Goal: Information Seeking & Learning: Understand process/instructions

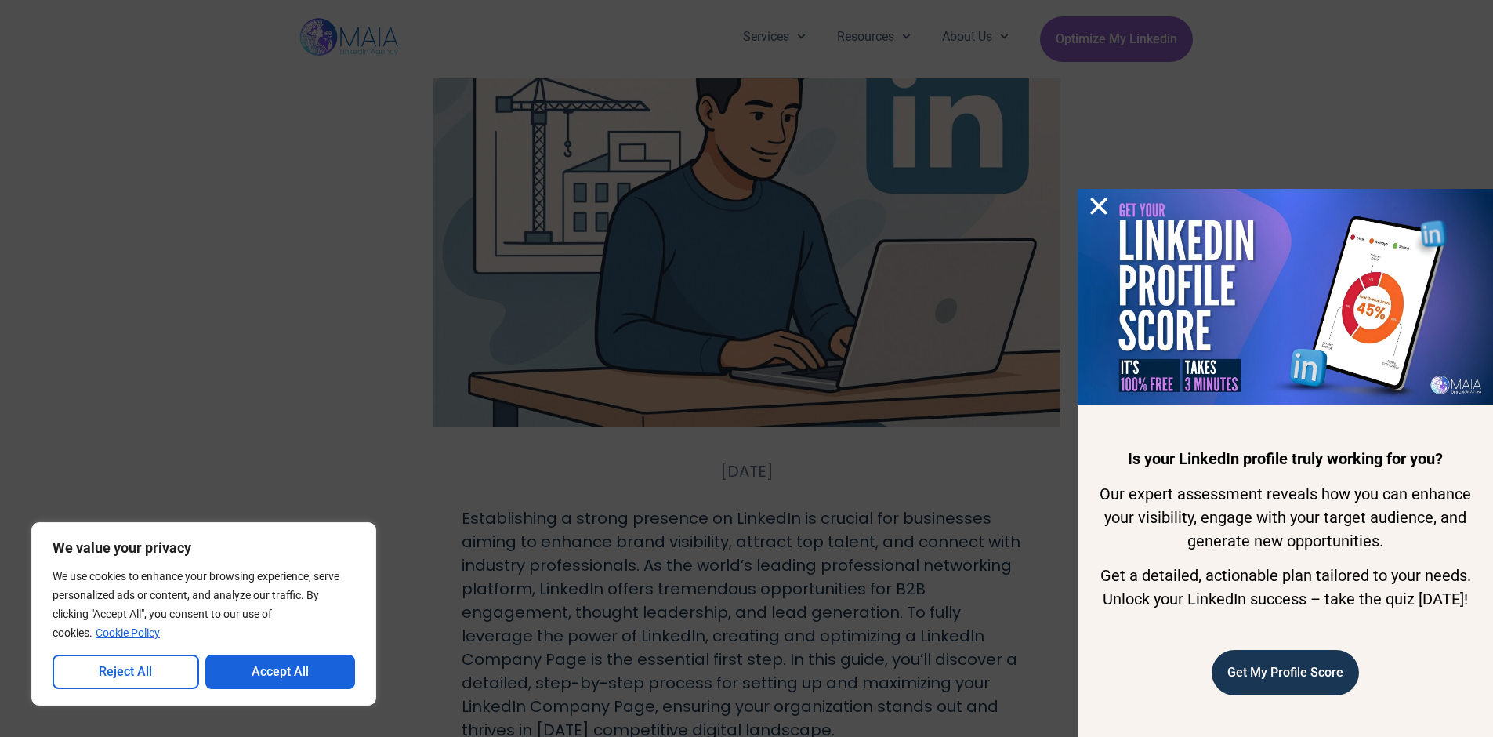
scroll to position [157, 0]
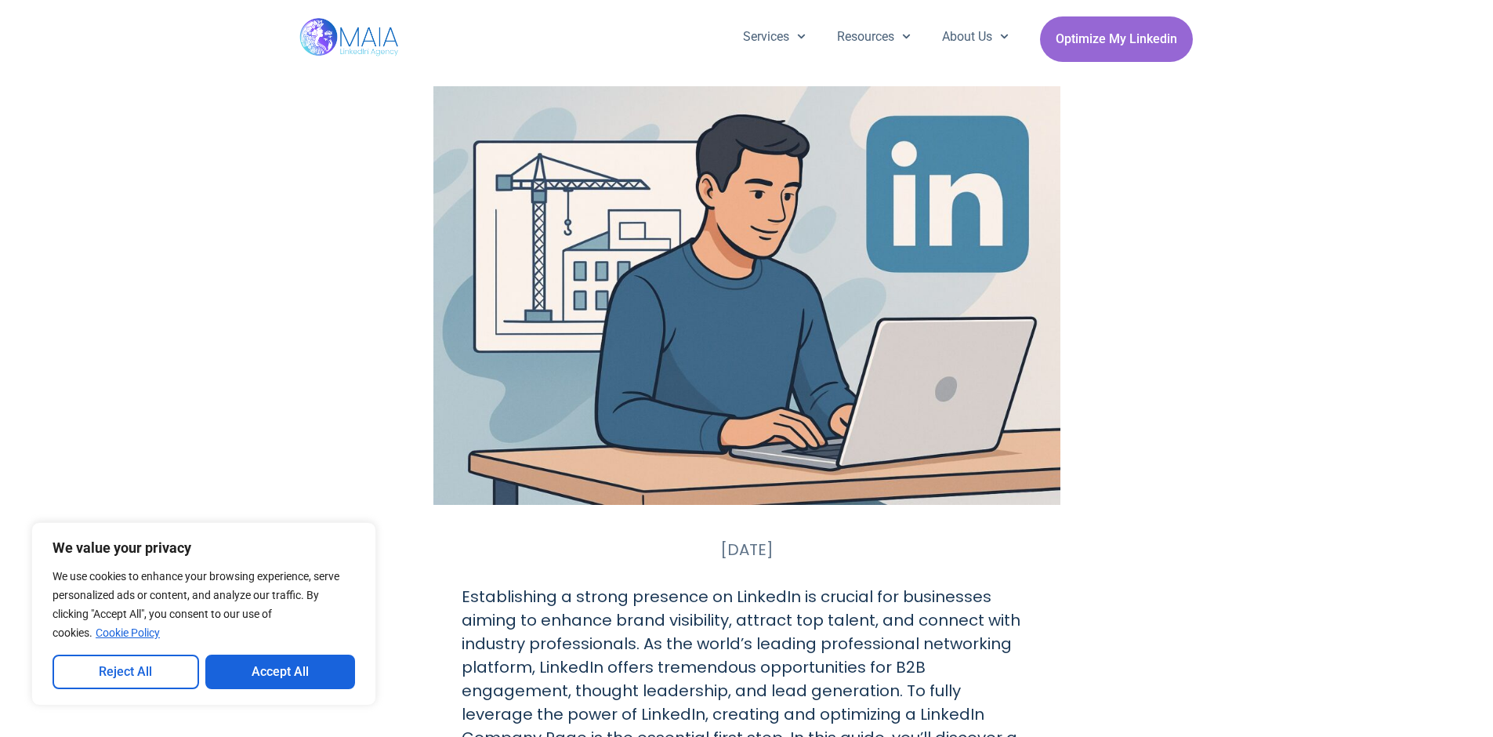
scroll to position [78, 0]
